Goal: Complete application form

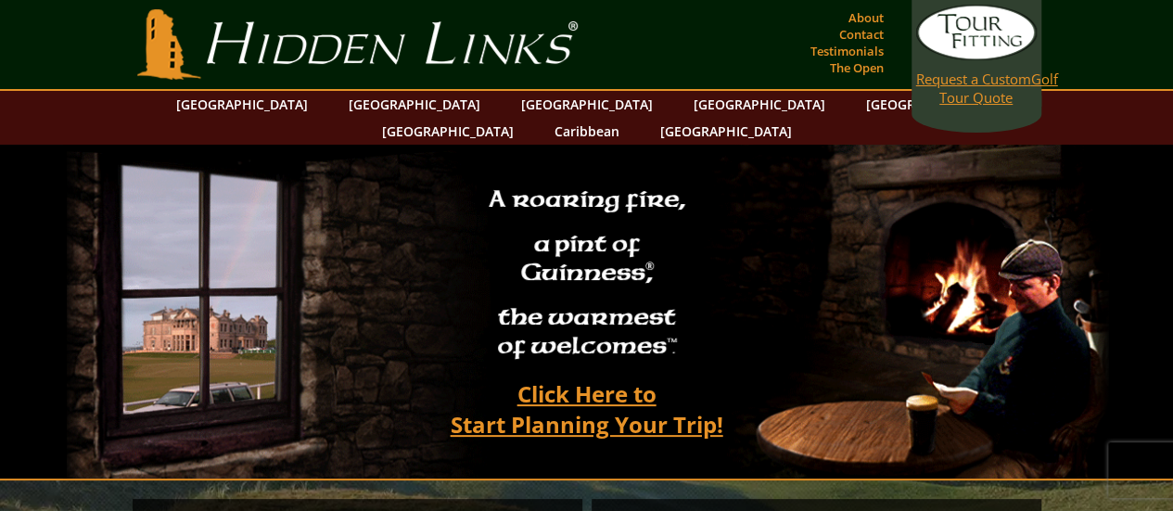
click at [973, 81] on span "Request a Custom" at bounding box center [973, 79] width 115 height 19
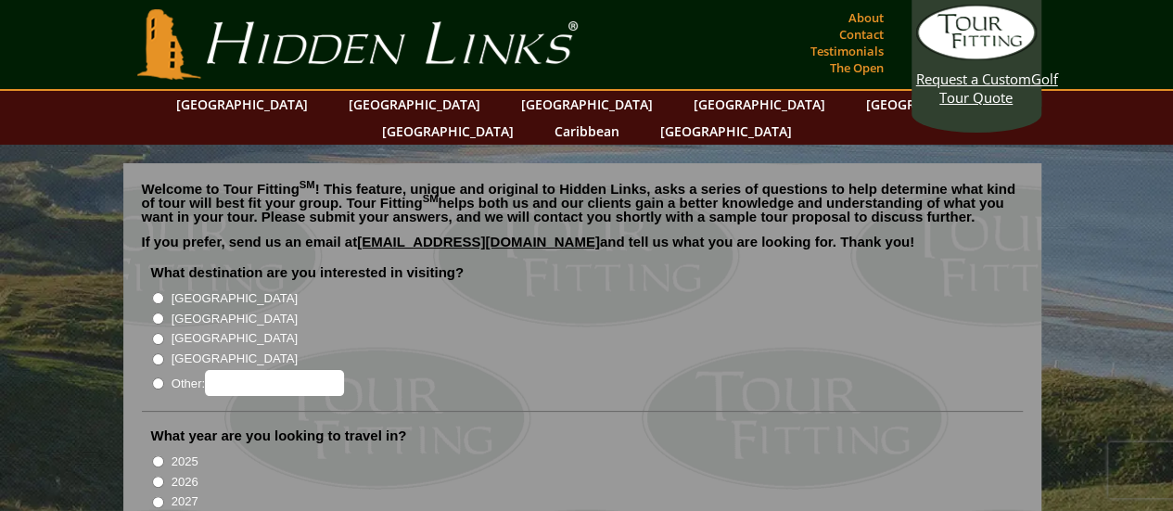
click at [157, 292] on input "[GEOGRAPHIC_DATA]" at bounding box center [158, 298] width 12 height 12
radio input "true"
